Goal: Navigation & Orientation: Understand site structure

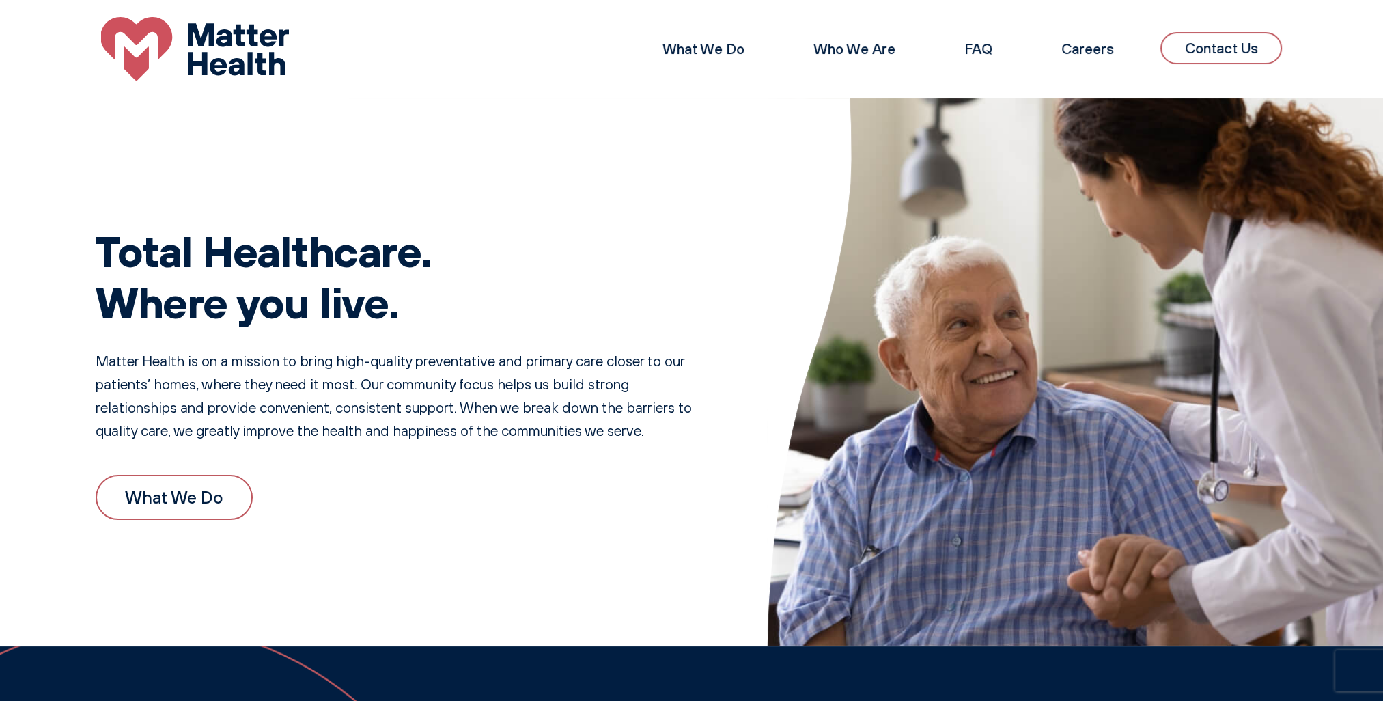
click at [167, 503] on link "What We Do" at bounding box center [174, 497] width 157 height 45
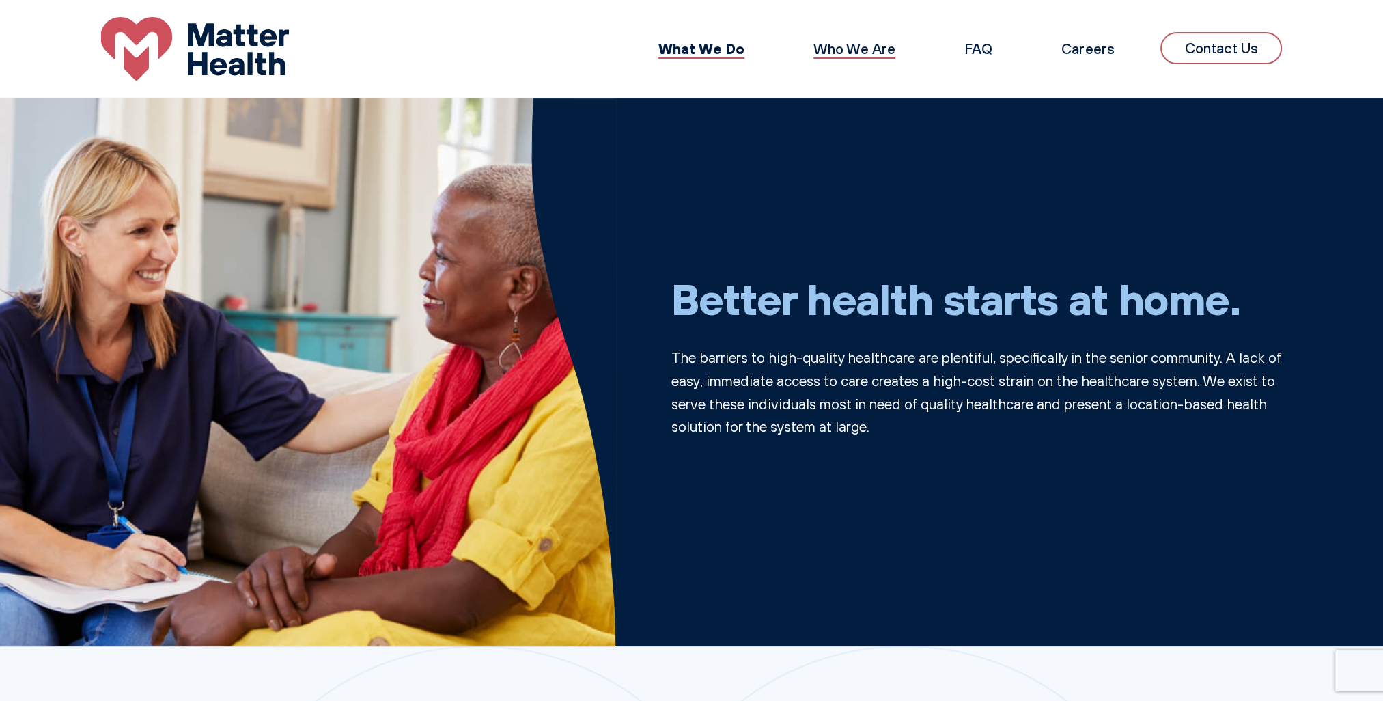
click at [842, 50] on link "Who We Are" at bounding box center [854, 49] width 82 height 18
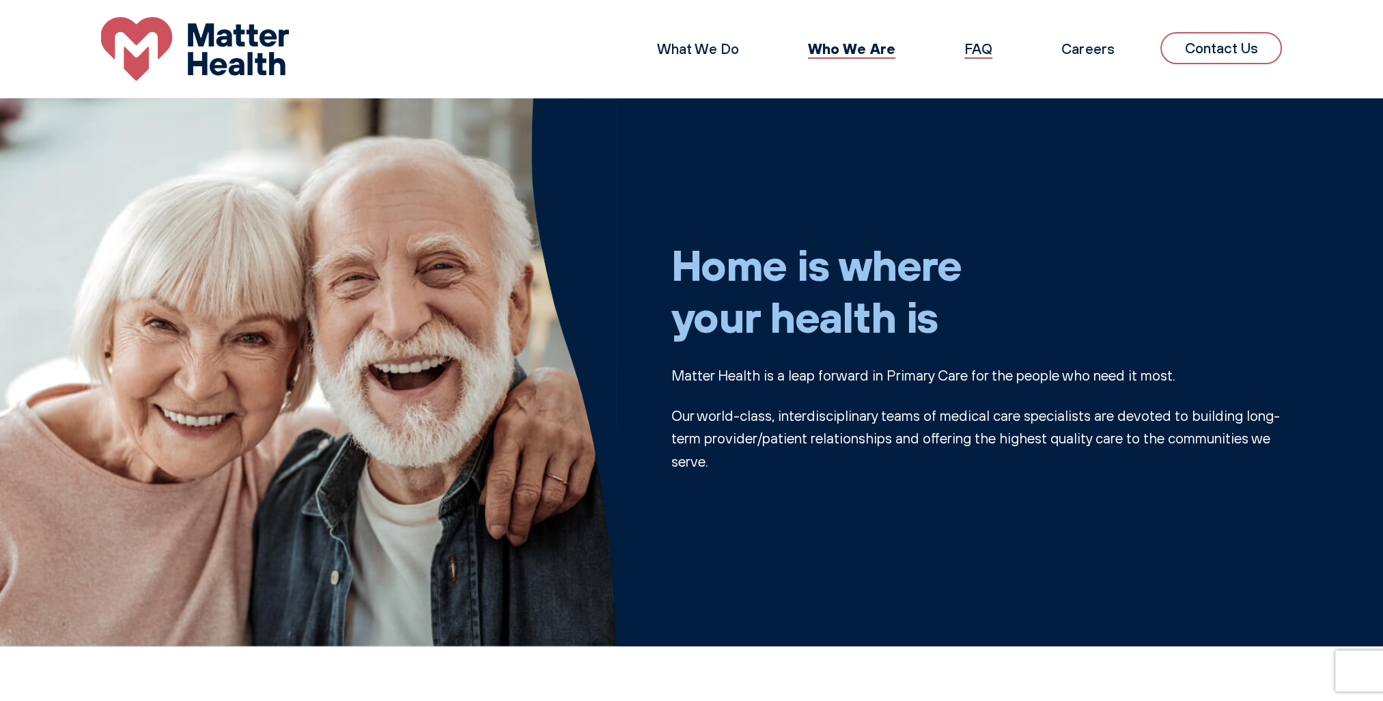
click at [980, 46] on link "FAQ" at bounding box center [978, 49] width 28 height 18
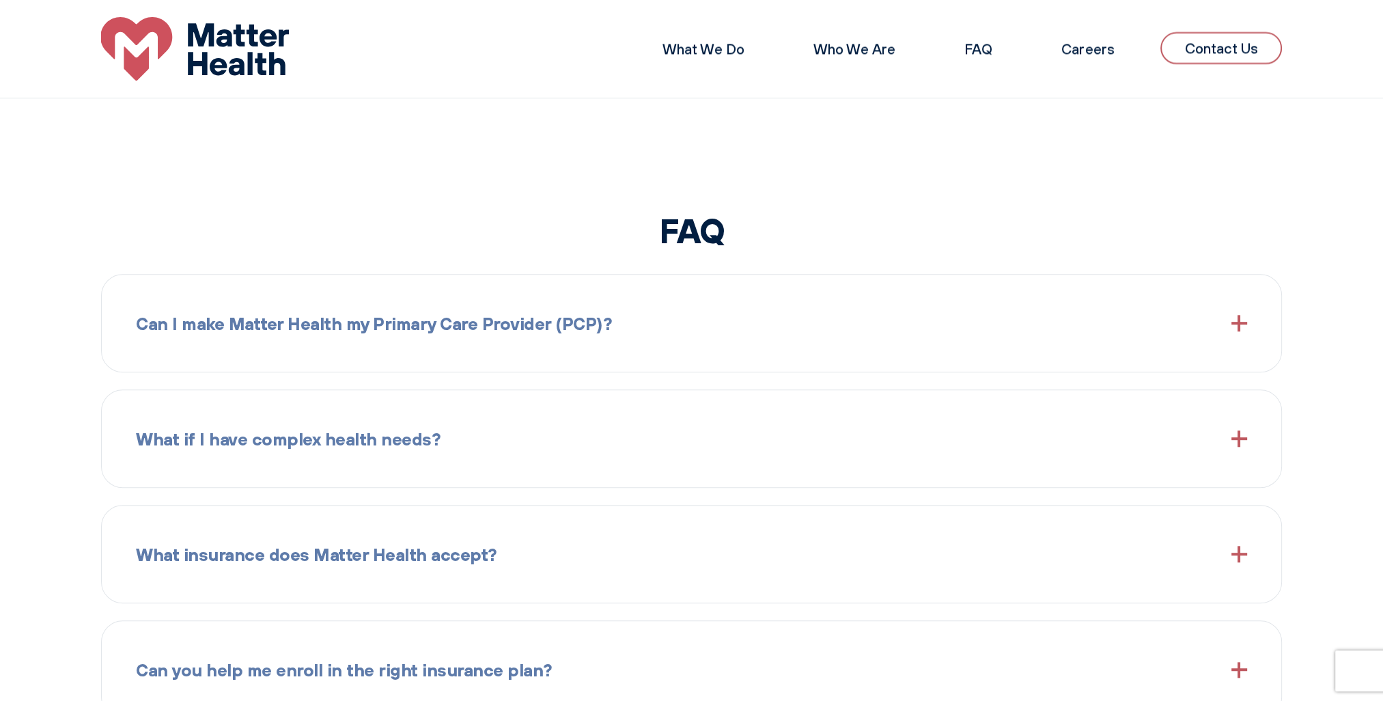
scroll to position [1439, 0]
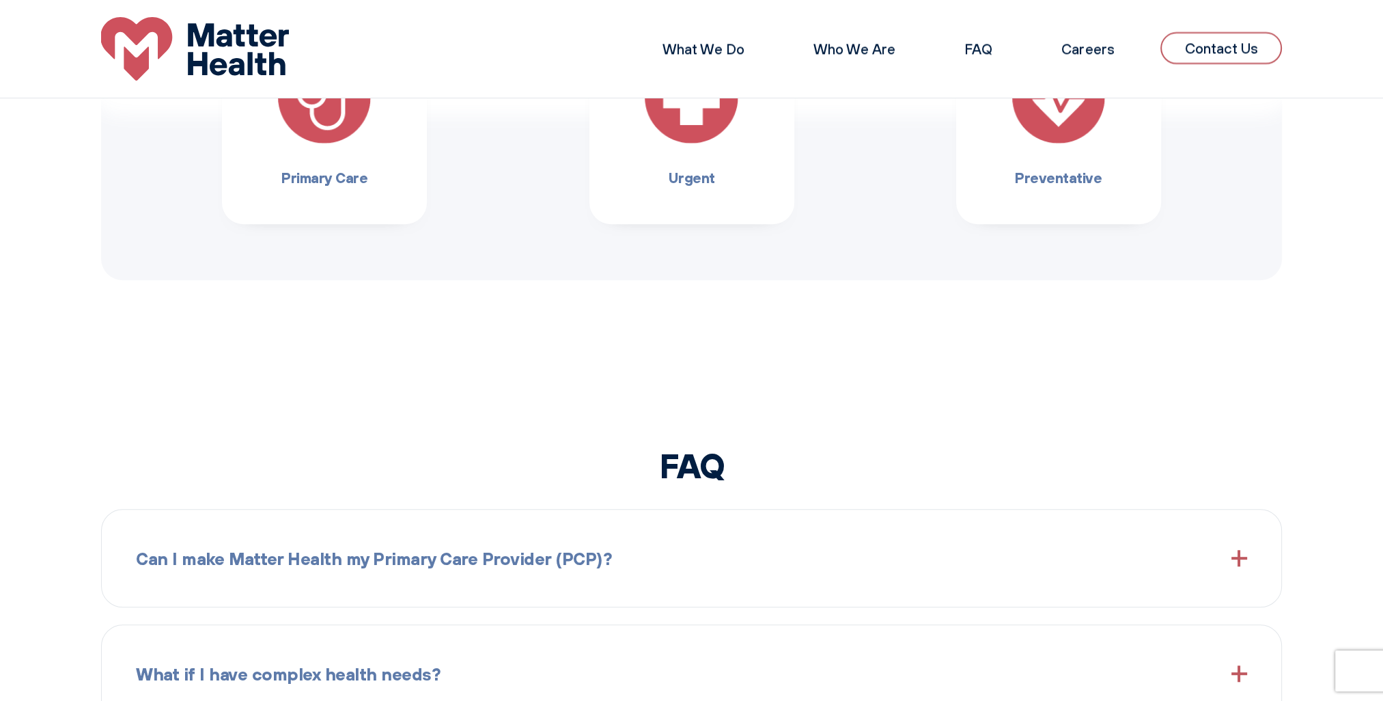
click at [211, 48] on img at bounding box center [195, 49] width 188 height 64
